Goal: Task Accomplishment & Management: Manage account settings

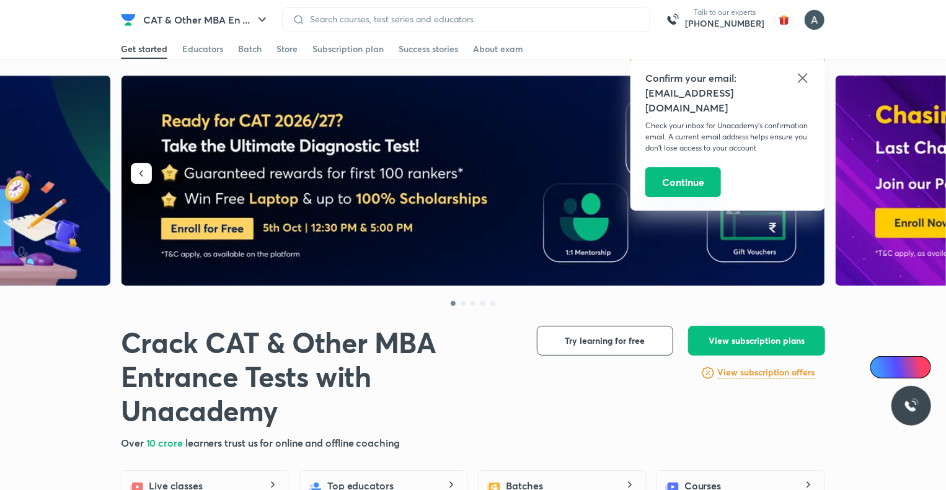
click at [682, 173] on button "Continue" at bounding box center [683, 182] width 76 height 30
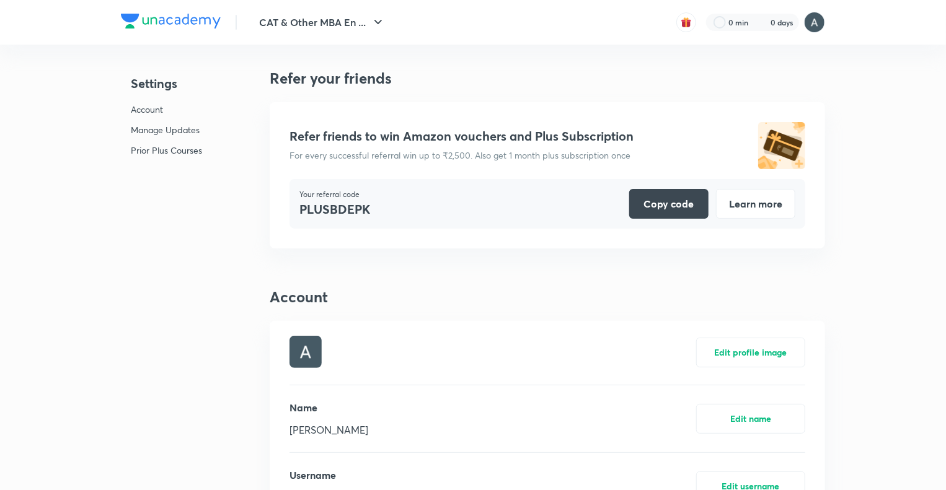
scroll to position [3004, 0]
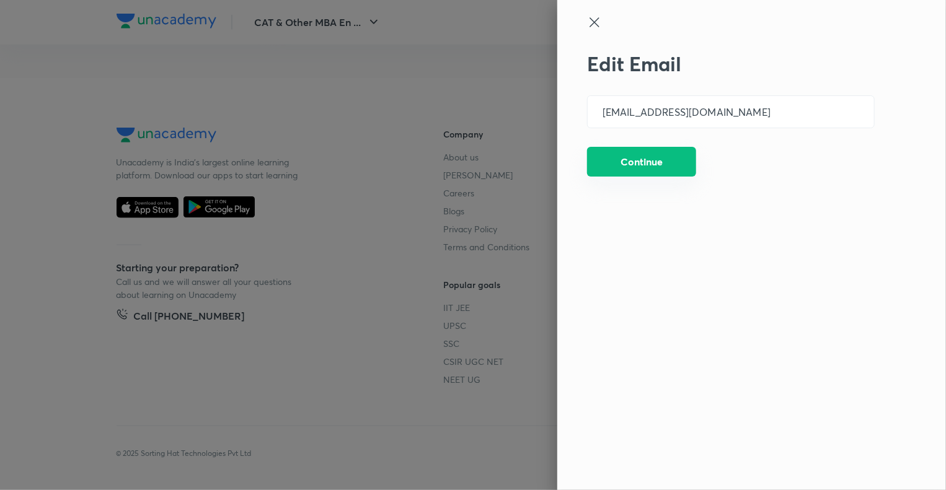
click at [673, 166] on button "Continue" at bounding box center [641, 162] width 109 height 30
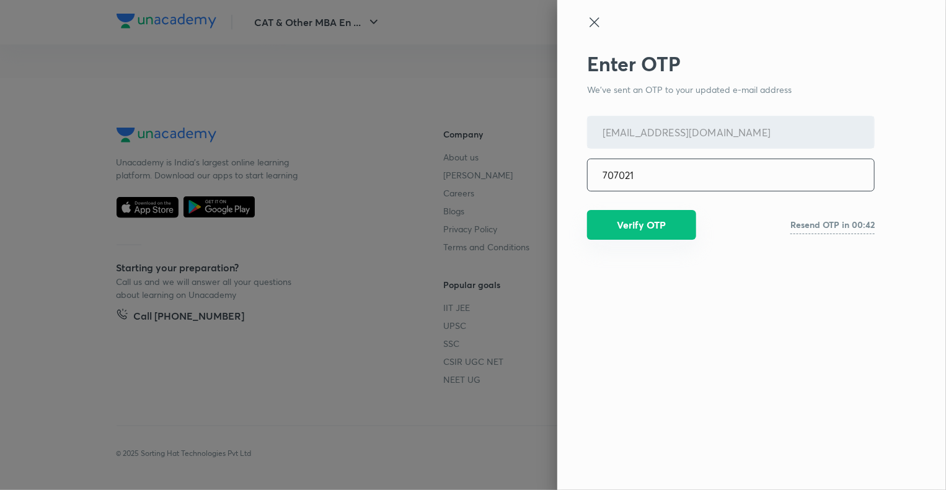
type input "707021"
click at [663, 219] on button "Verify OTP" at bounding box center [641, 225] width 109 height 30
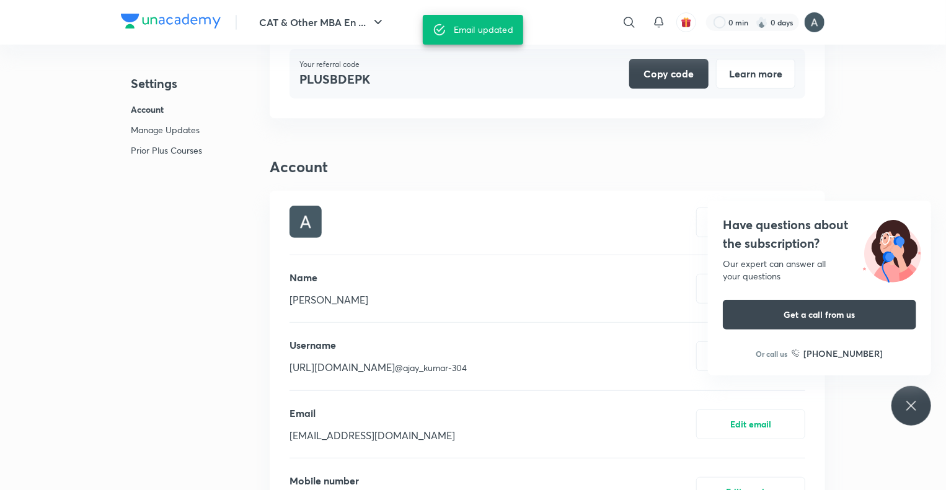
scroll to position [0, 0]
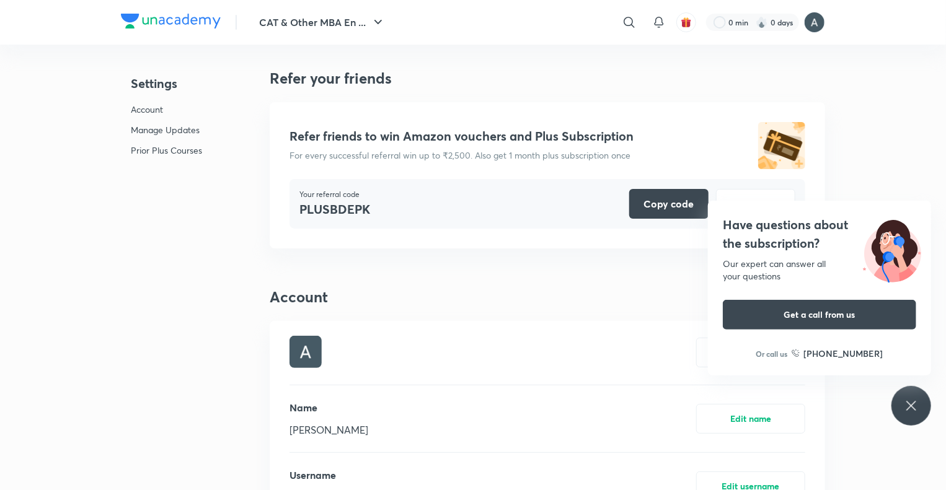
click at [193, 22] on img at bounding box center [171, 21] width 100 height 15
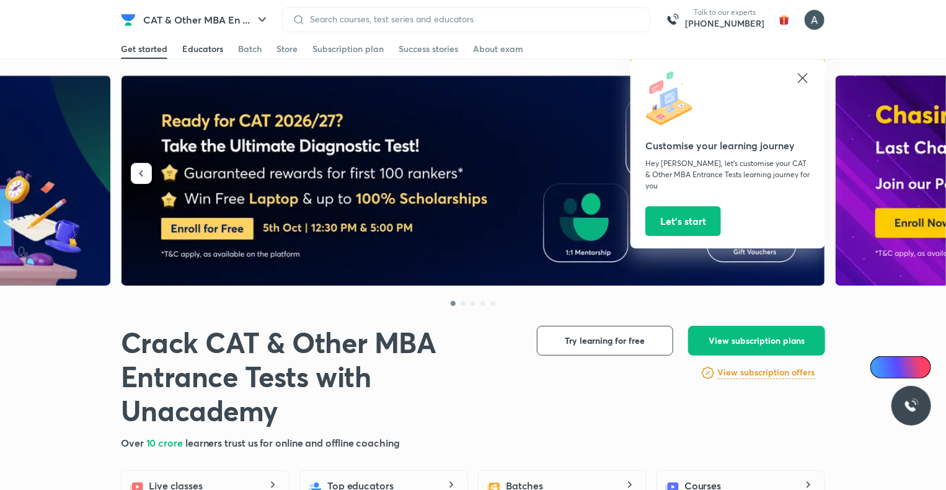
click at [214, 49] on div "Educators" at bounding box center [202, 49] width 41 height 12
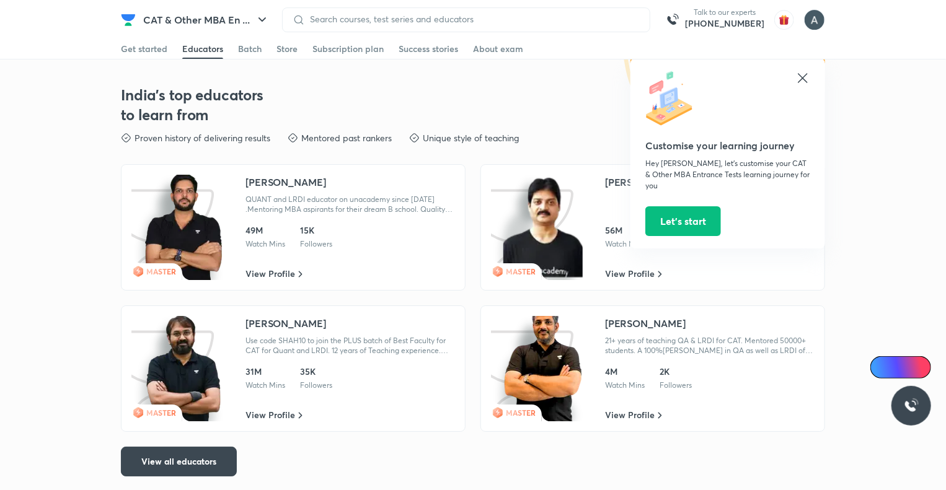
scroll to position [2085, 0]
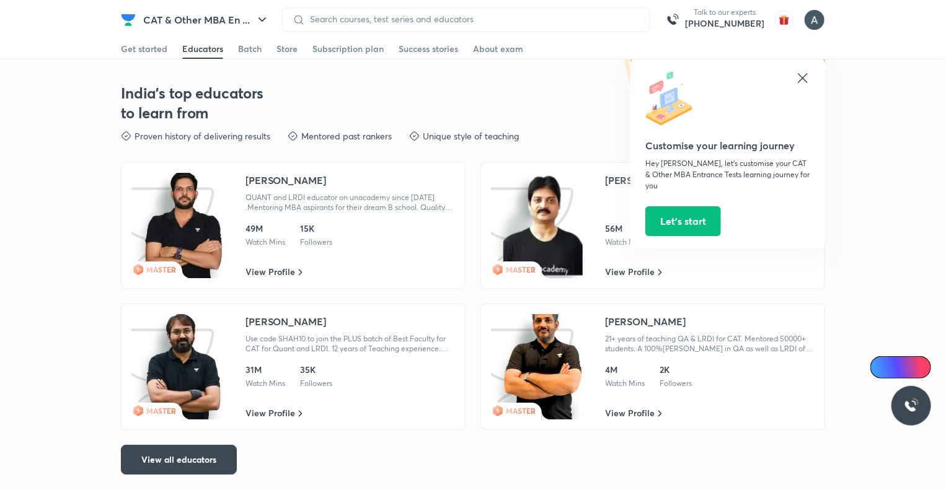
click at [800, 72] on icon at bounding box center [803, 78] width 15 height 15
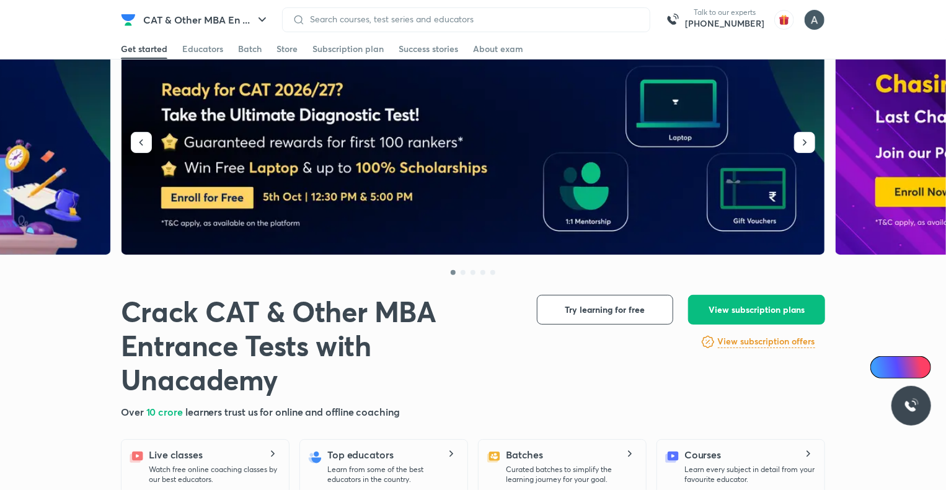
scroll to position [0, 0]
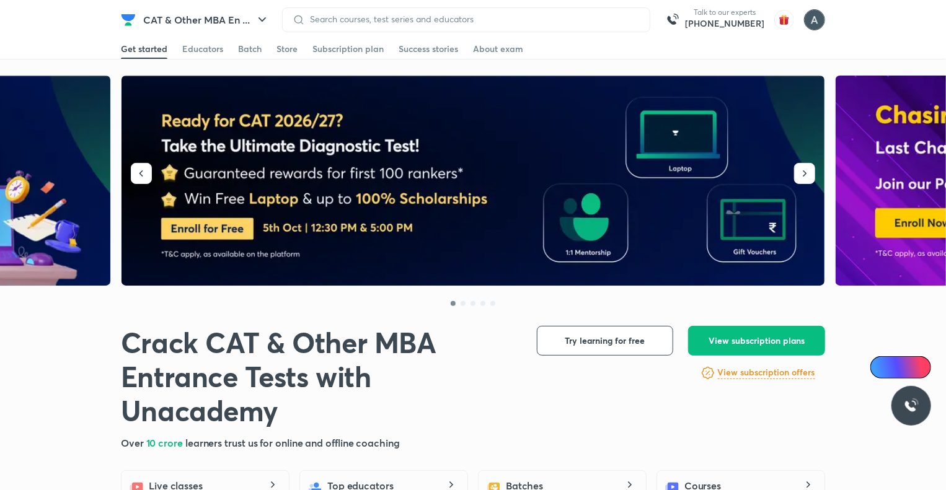
click at [817, 19] on img at bounding box center [814, 19] width 21 height 21
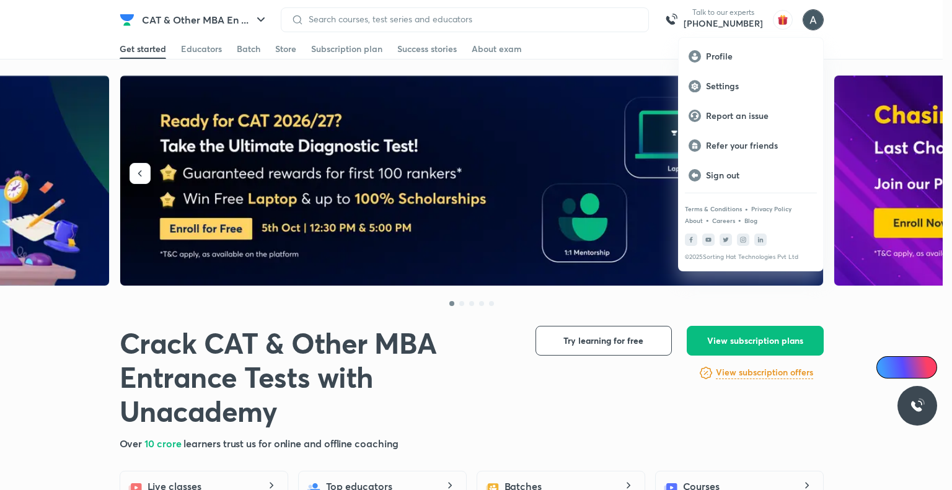
click at [621, 54] on div at bounding box center [476, 245] width 952 height 490
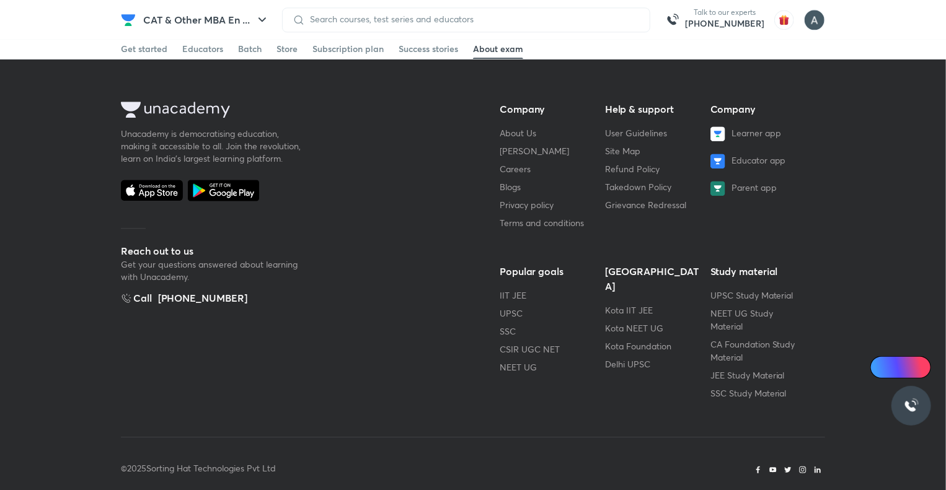
scroll to position [3916, 0]
click at [527, 166] on link "Careers" at bounding box center [515, 170] width 31 height 12
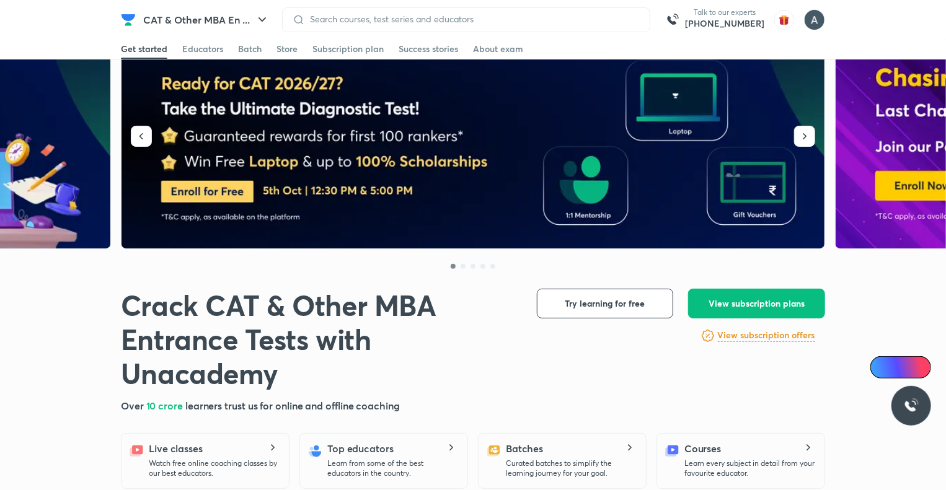
scroll to position [0, 0]
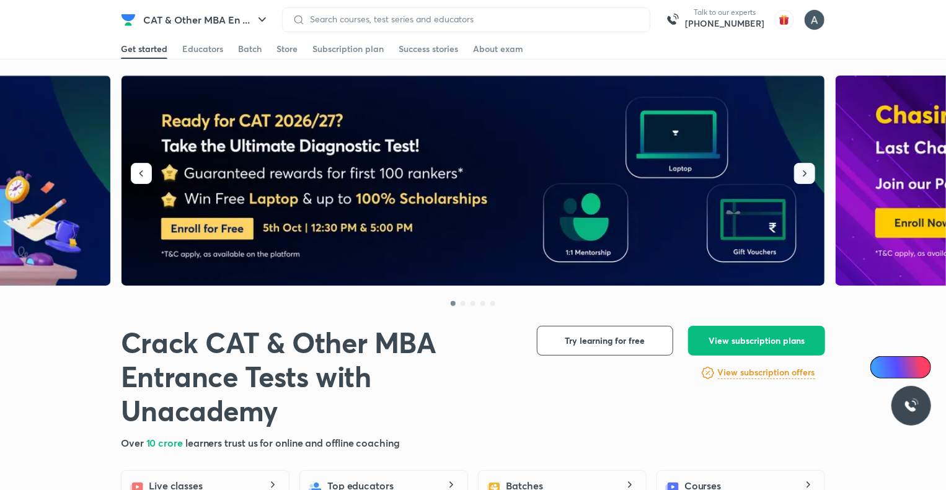
click at [805, 178] on icon "button" at bounding box center [805, 173] width 12 height 12
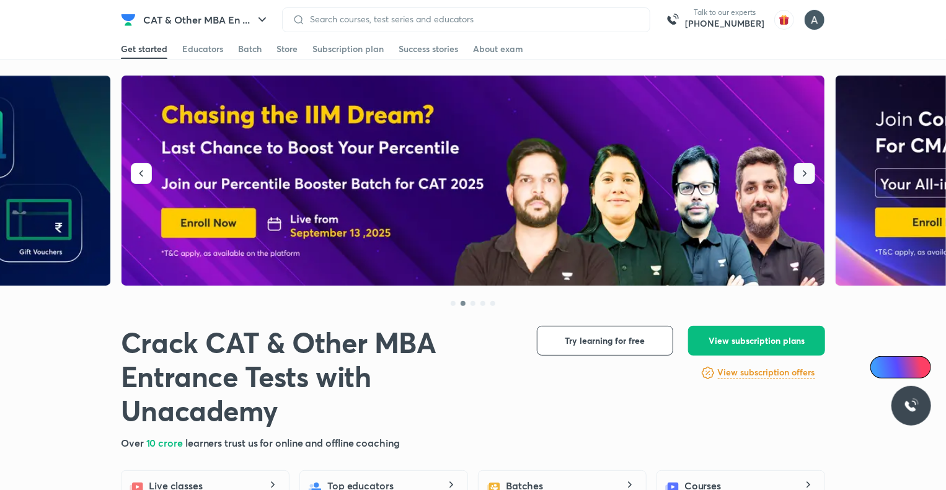
click at [805, 178] on icon "button" at bounding box center [805, 173] width 12 height 12
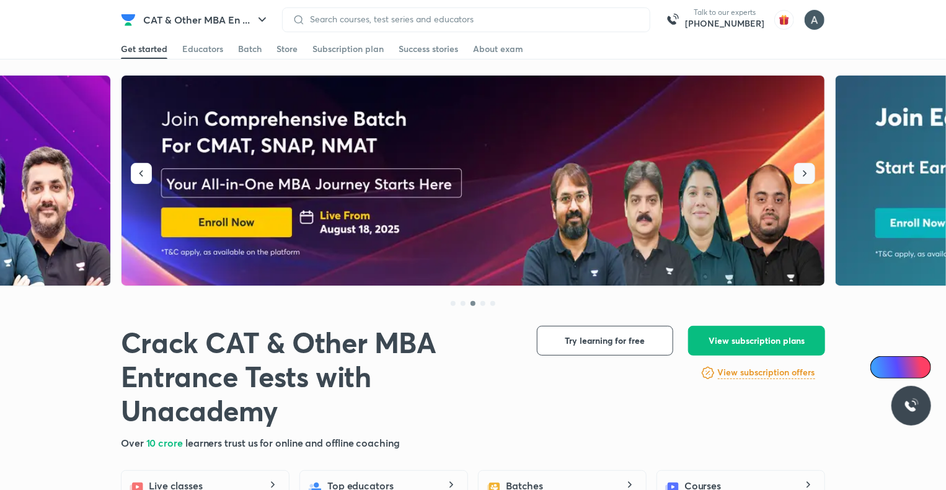
click at [805, 178] on icon "button" at bounding box center [805, 173] width 12 height 12
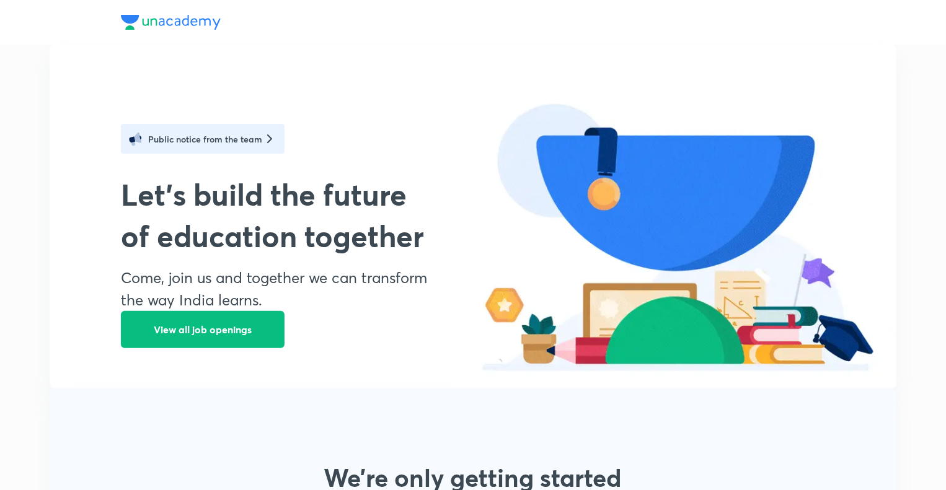
click at [263, 322] on button "View all job openings" at bounding box center [203, 329] width 164 height 37
